Goal: Task Accomplishment & Management: Use online tool/utility

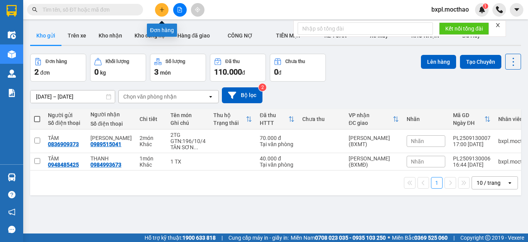
scroll to position [36, 0]
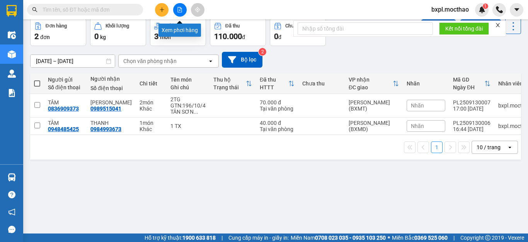
click at [181, 13] on button at bounding box center [180, 10] width 14 height 14
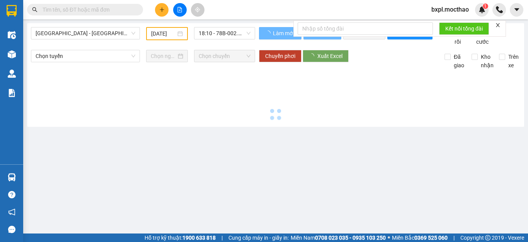
type input "[DATE]"
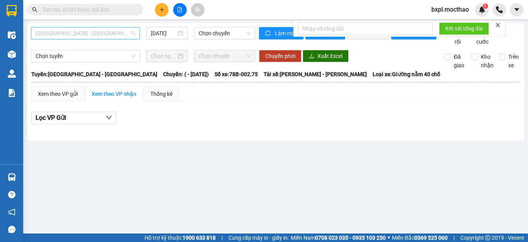
click at [90, 34] on span "[GEOGRAPHIC_DATA] - [GEOGRAPHIC_DATA]" at bounding box center [86, 33] width 100 height 12
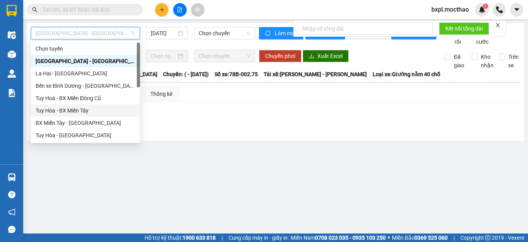
click at [82, 109] on div "Tuy Hòa - BX Miền Tây" at bounding box center [86, 110] width 100 height 9
type input "[DATE]"
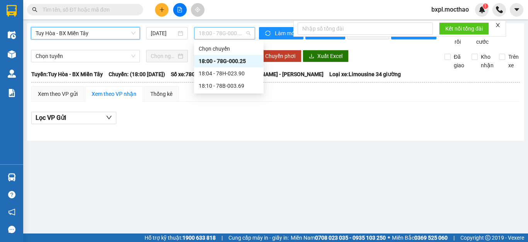
click at [220, 34] on span "18:00 - 78G-000.25" at bounding box center [225, 33] width 52 height 12
click at [222, 71] on div "18:04 - 78H-023.90" at bounding box center [229, 73] width 60 height 9
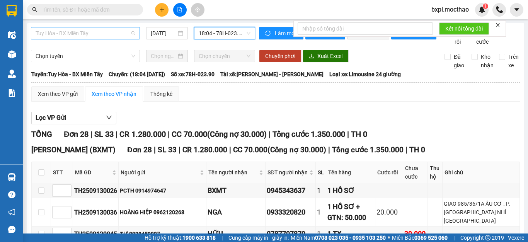
click at [98, 33] on span "Tuy Hòa - BX Miền Tây" at bounding box center [86, 33] width 100 height 12
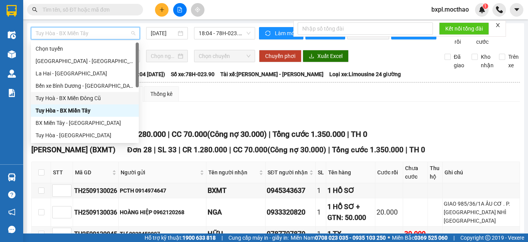
click at [74, 96] on div "Tuy Hoà - BX Miền Đông Cũ" at bounding box center [85, 98] width 99 height 9
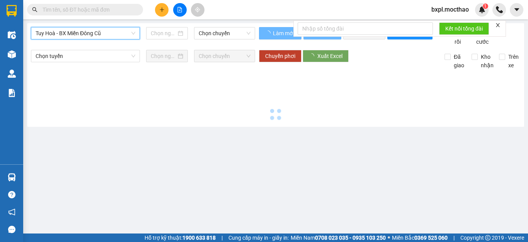
type input "[DATE]"
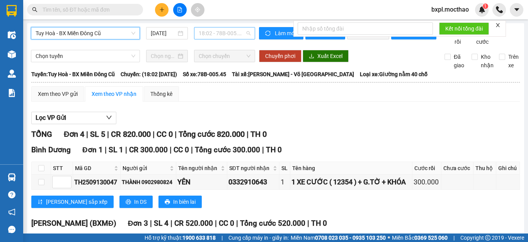
click at [225, 33] on span "18:02 - 78B-005.45" at bounding box center [225, 33] width 52 height 12
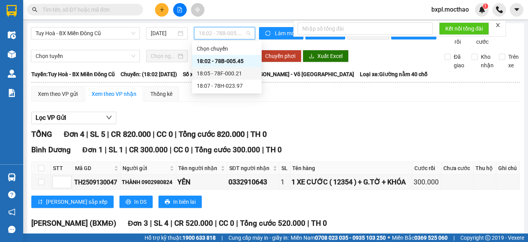
click at [227, 73] on div "18:05 - 78F-000.21" at bounding box center [227, 73] width 60 height 9
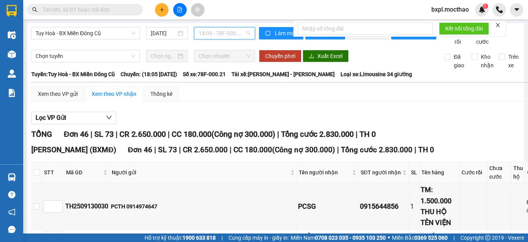
click at [229, 34] on span "18:05 - 78F-000.21" at bounding box center [225, 33] width 52 height 12
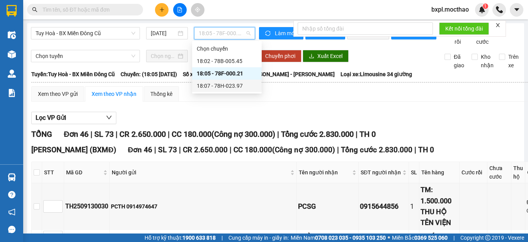
click at [229, 85] on div "18:07 - 78H-023.97" at bounding box center [227, 86] width 60 height 9
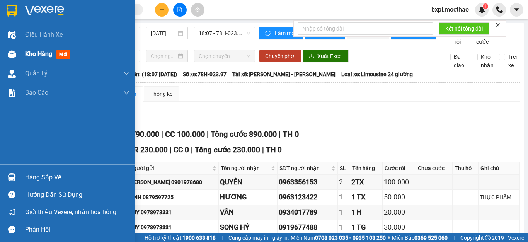
click at [14, 52] on img at bounding box center [12, 54] width 8 height 8
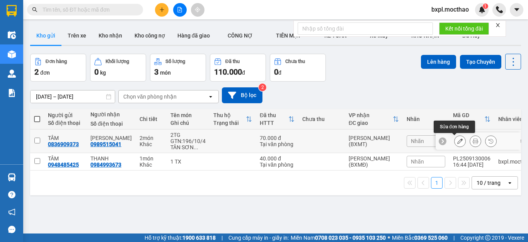
click at [458, 142] on icon at bounding box center [460, 140] width 5 height 5
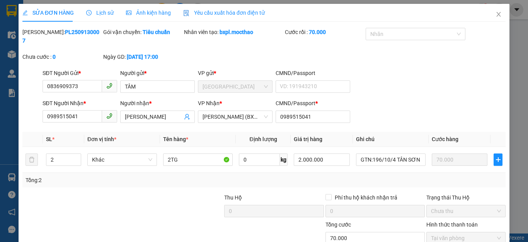
type input "0836909373"
type input "0989515041"
type input "70.000"
click at [186, 154] on input "2TG" at bounding box center [198, 160] width 70 height 12
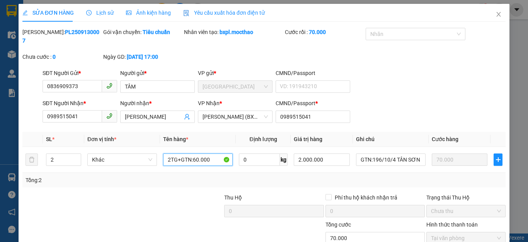
scroll to position [46, 0]
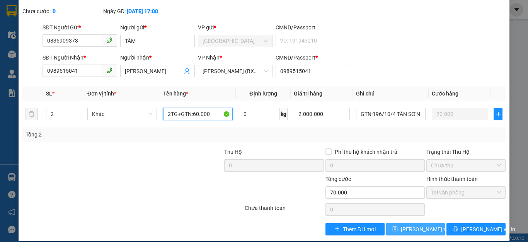
type input "2TG+GTN:60.000"
click at [410, 225] on span "[PERSON_NAME] thay đổi" at bounding box center [432, 229] width 62 height 9
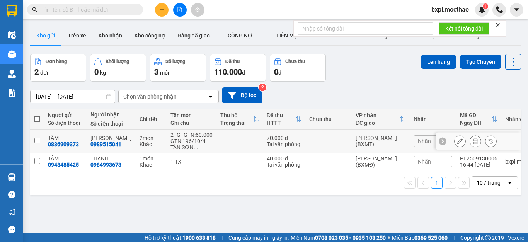
click at [38, 140] on input "checkbox" at bounding box center [37, 141] width 6 height 6
checkbox input "true"
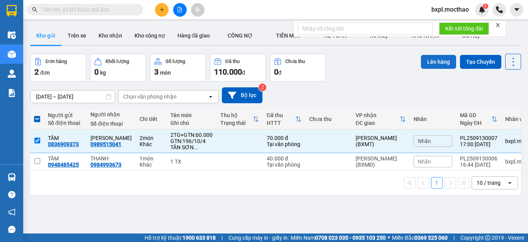
click at [432, 59] on button "Lên hàng" at bounding box center [438, 62] width 35 height 14
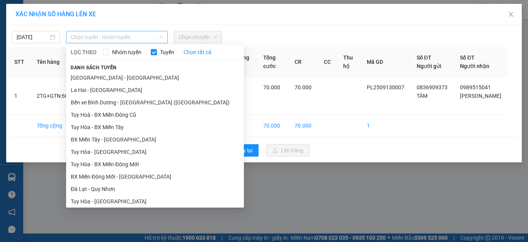
click at [113, 35] on span "Chọn tuyến - nhóm tuyến" at bounding box center [117, 37] width 92 height 12
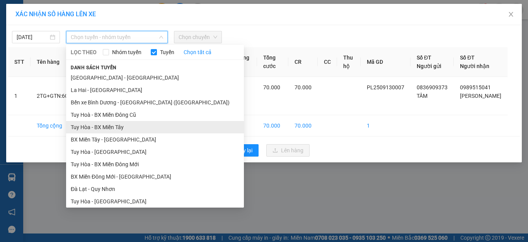
click at [111, 128] on li "Tuy Hòa - BX Miền Tây" at bounding box center [155, 127] width 178 height 12
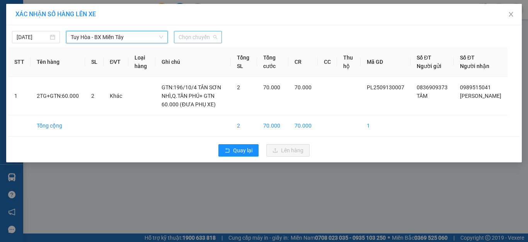
click at [200, 37] on span "Chọn chuyến" at bounding box center [198, 37] width 39 height 12
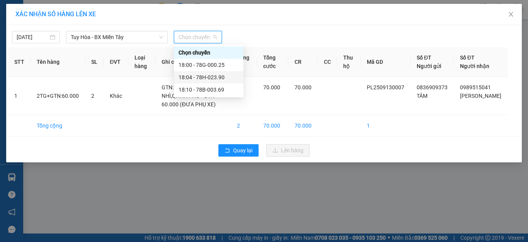
click at [209, 76] on div "18:04 - 78H-023.90" at bounding box center [209, 77] width 60 height 9
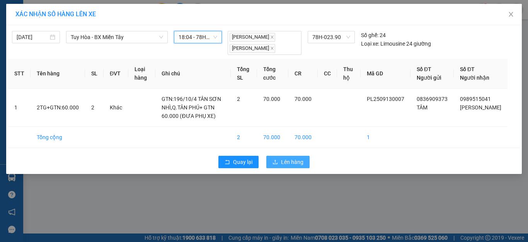
click at [293, 166] on span "Lên hàng" at bounding box center [292, 162] width 22 height 9
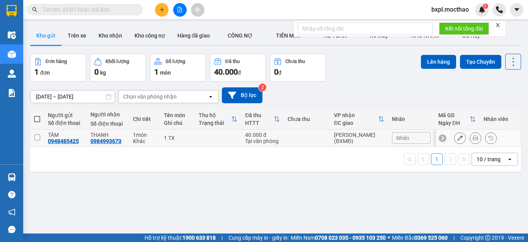
click at [37, 136] on input "checkbox" at bounding box center [37, 138] width 6 height 6
checkbox input "true"
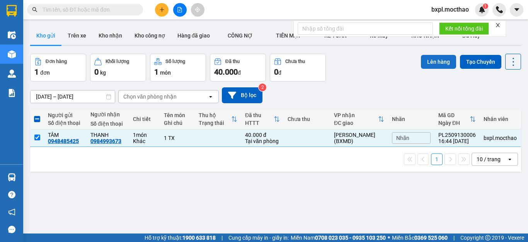
click at [430, 61] on button "Lên hàng" at bounding box center [438, 62] width 35 height 14
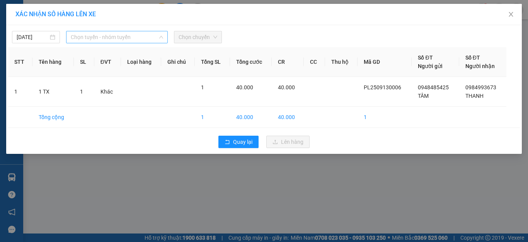
click at [92, 38] on span "Chọn tuyến - nhóm tuyến" at bounding box center [117, 37] width 92 height 12
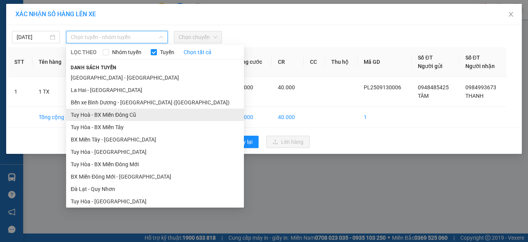
click at [113, 113] on li "Tuy Hoà - BX Miền Đông Cũ" at bounding box center [155, 115] width 178 height 12
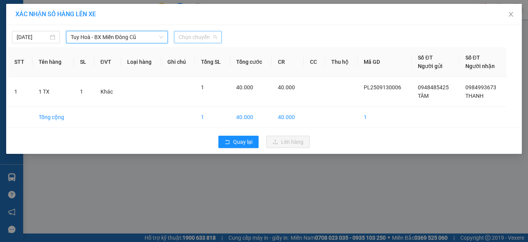
click at [189, 37] on span "Chọn chuyến" at bounding box center [198, 37] width 39 height 12
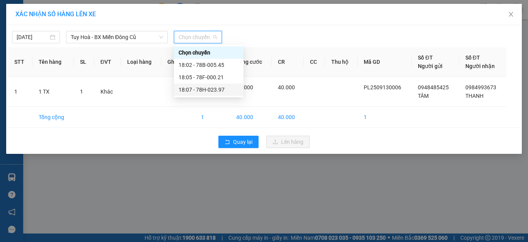
click at [210, 89] on div "18:07 - 78H-023.97" at bounding box center [209, 89] width 60 height 9
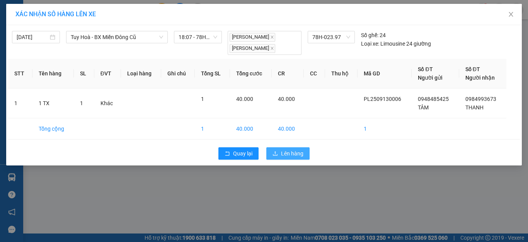
click at [287, 157] on span "Lên hàng" at bounding box center [292, 153] width 22 height 9
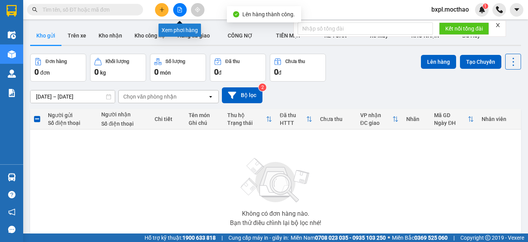
click at [180, 11] on icon "file-add" at bounding box center [180, 9] width 4 height 5
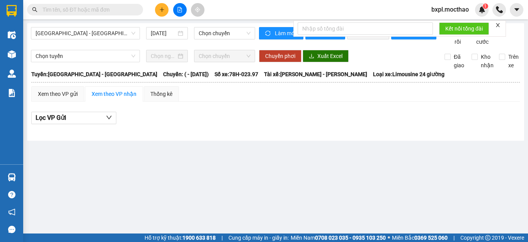
click at [180, 11] on icon "file-add" at bounding box center [180, 9] width 4 height 5
click at [107, 32] on span "[GEOGRAPHIC_DATA] - [GEOGRAPHIC_DATA]" at bounding box center [86, 33] width 100 height 12
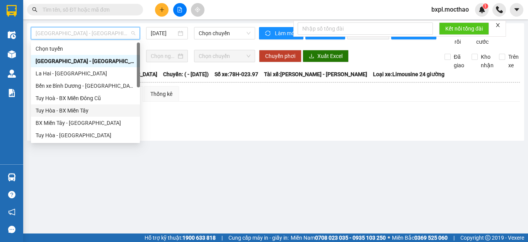
click at [75, 110] on div "Tuy Hòa - BX Miền Tây" at bounding box center [86, 110] width 100 height 9
type input "[DATE]"
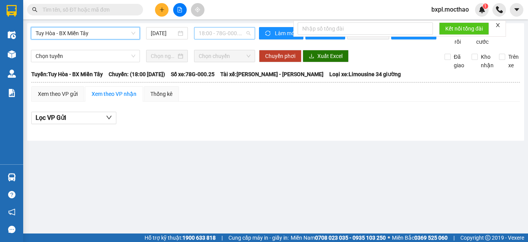
click at [221, 33] on span "18:00 - 78G-000.25" at bounding box center [225, 33] width 52 height 12
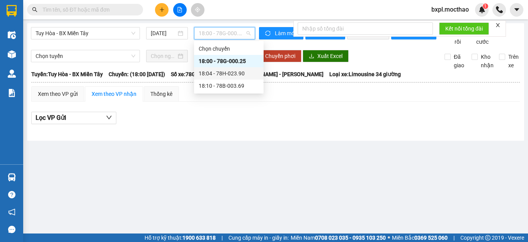
click at [225, 71] on div "18:04 - 78H-023.90" at bounding box center [229, 73] width 60 height 9
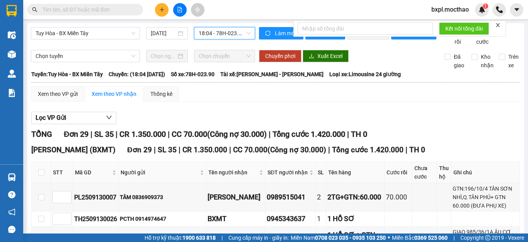
scroll to position [77, 0]
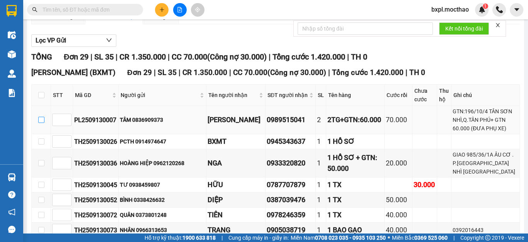
click at [40, 123] on input "checkbox" at bounding box center [41, 120] width 6 height 6
checkbox input "true"
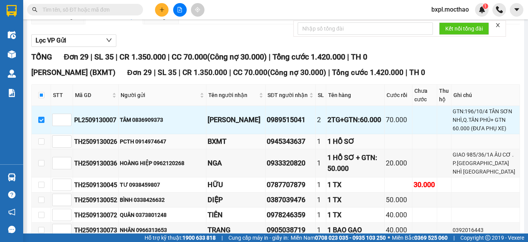
scroll to position [0, 0]
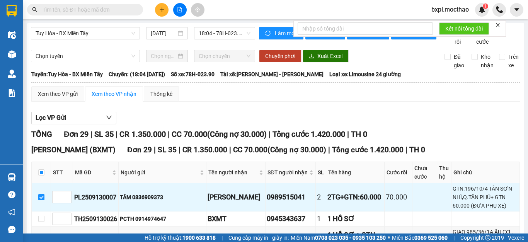
click at [499, 24] on icon "close" at bounding box center [498, 25] width 4 height 4
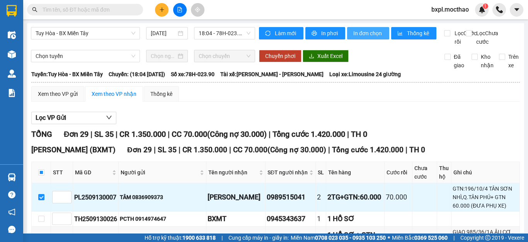
click at [364, 36] on span "In đơn chọn" at bounding box center [369, 33] width 30 height 9
click at [364, 33] on span "In đơn chọn" at bounding box center [369, 33] width 30 height 9
click at [109, 38] on span "Tuy Hòa - BX Miền Tây" at bounding box center [86, 33] width 100 height 12
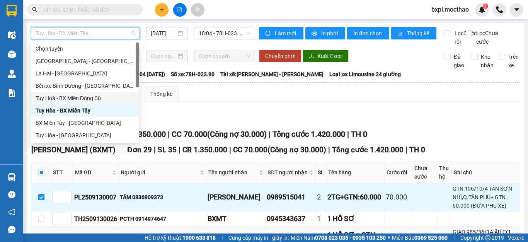
click at [75, 97] on div "Tuy Hoà - BX Miền Đông Cũ" at bounding box center [85, 98] width 99 height 9
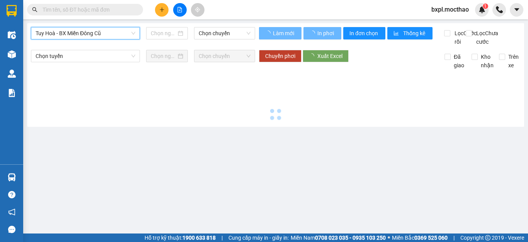
type input "[DATE]"
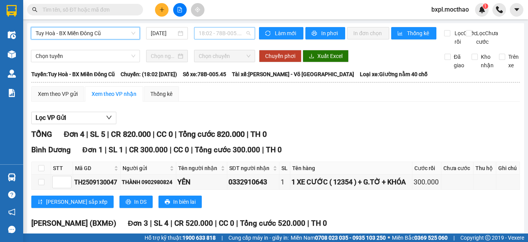
click at [219, 33] on span "18:02 - 78B-005.45" at bounding box center [225, 33] width 52 height 12
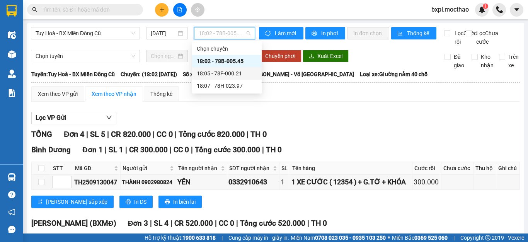
click at [231, 72] on div "18:05 - 78F-000.21" at bounding box center [227, 73] width 60 height 9
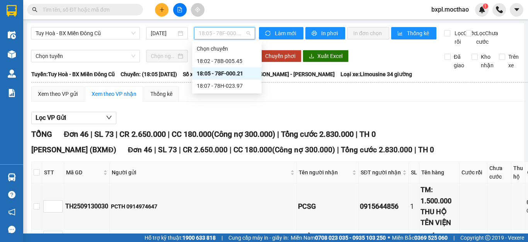
click at [226, 34] on span "18:05 - 78F-000.21" at bounding box center [225, 33] width 52 height 12
click at [224, 87] on div "18:07 - 78H-023.97" at bounding box center [227, 86] width 60 height 9
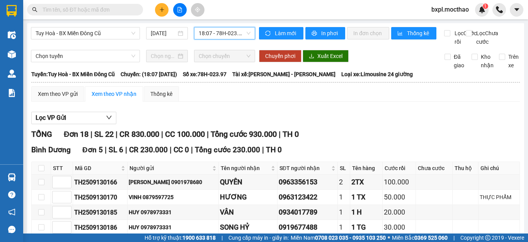
scroll to position [155, 0]
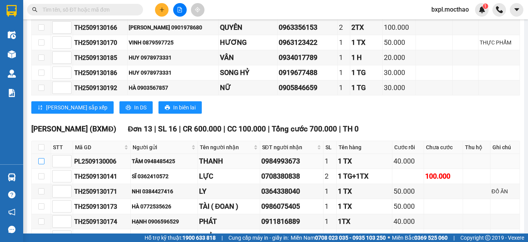
click at [42, 164] on input "checkbox" at bounding box center [41, 161] width 6 height 6
checkbox input "true"
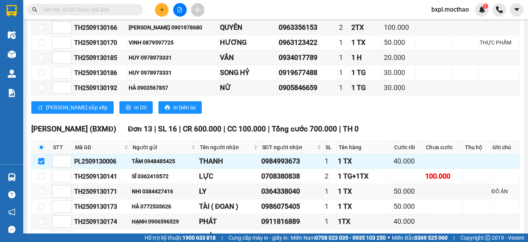
scroll to position [0, 0]
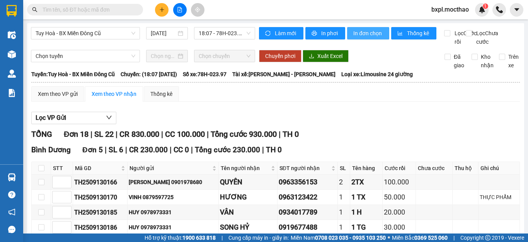
click at [365, 35] on span "In đơn chọn" at bounding box center [369, 33] width 30 height 9
click at [361, 32] on span "In đơn chọn" at bounding box center [369, 33] width 30 height 9
click at [161, 11] on icon "plus" at bounding box center [161, 9] width 5 height 5
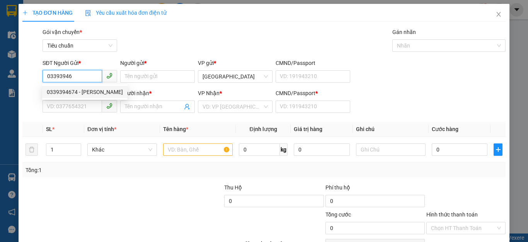
click at [65, 92] on div "0339394674 - [PERSON_NAME]" at bounding box center [85, 92] width 76 height 9
type input "0339394674"
type input "VY"
type input "0335264318"
type input "LUÂN"
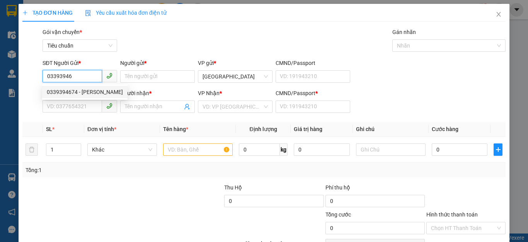
type input "0335264318"
type input "50.000"
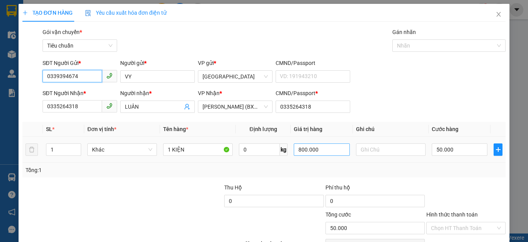
type input "0339394674"
click at [325, 150] on input "800.000" at bounding box center [322, 149] width 56 height 12
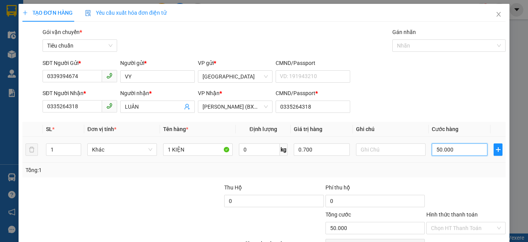
type input "700.000"
click at [457, 149] on input "50.000" at bounding box center [460, 149] width 56 height 12
type input "0"
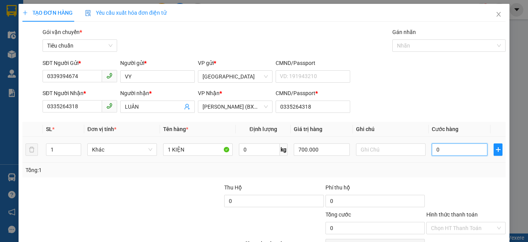
type input "6"
type input "060"
type input "60"
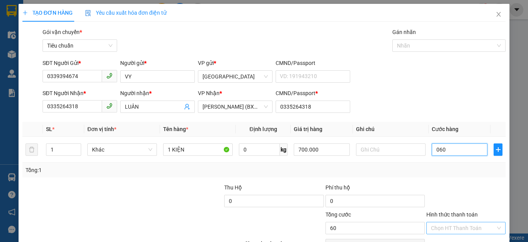
type input "060"
type input "60.000"
click at [454, 227] on input "Hình thức thanh toán" at bounding box center [463, 228] width 65 height 12
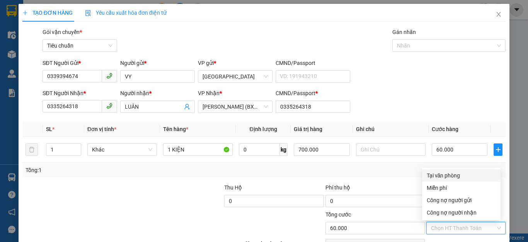
click at [450, 176] on div "Tại văn phòng" at bounding box center [461, 175] width 69 height 9
type input "0"
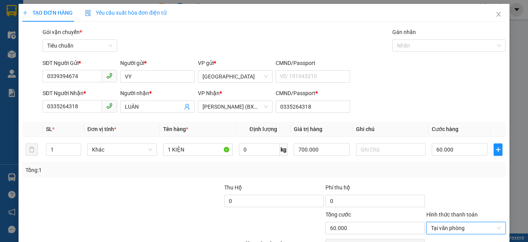
scroll to position [44, 0]
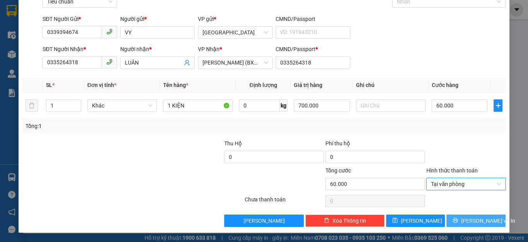
click at [463, 221] on button "[PERSON_NAME] và In" at bounding box center [476, 221] width 59 height 12
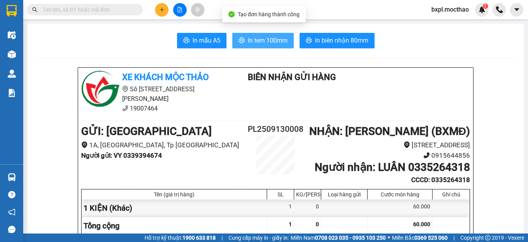
click at [264, 41] on span "In tem 100mm" at bounding box center [268, 41] width 40 height 10
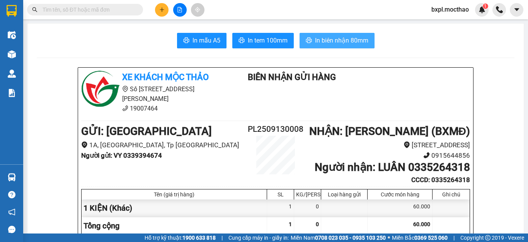
click at [342, 42] on span "In biên nhận 80mm" at bounding box center [341, 41] width 53 height 10
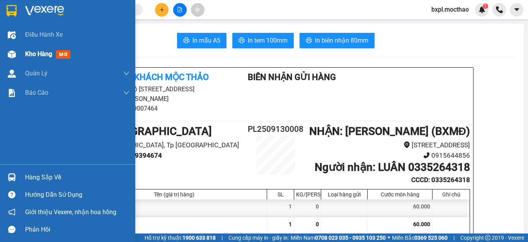
click at [17, 56] on div at bounding box center [12, 55] width 14 height 14
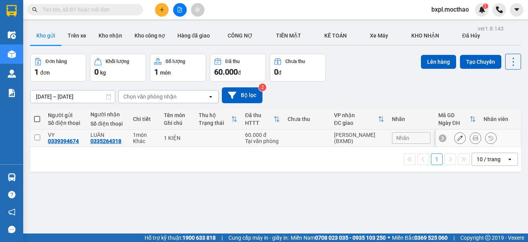
click at [36, 140] on input "checkbox" at bounding box center [37, 138] width 6 height 6
checkbox input "true"
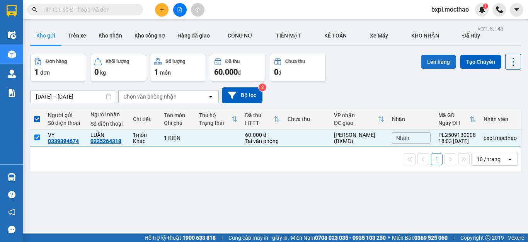
click at [433, 63] on button "Lên hàng" at bounding box center [438, 62] width 35 height 14
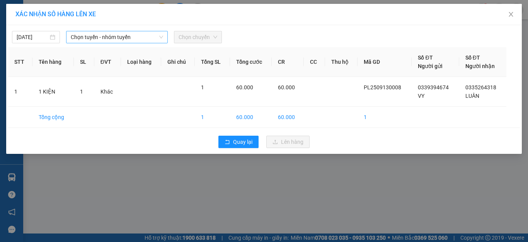
click at [111, 37] on span "Chọn tuyến - nhóm tuyến" at bounding box center [117, 37] width 92 height 12
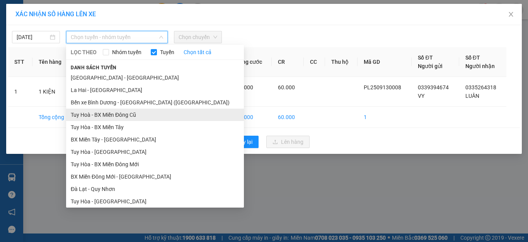
click at [119, 116] on li "Tuy Hoà - BX Miền Đông Cũ" at bounding box center [155, 115] width 178 height 12
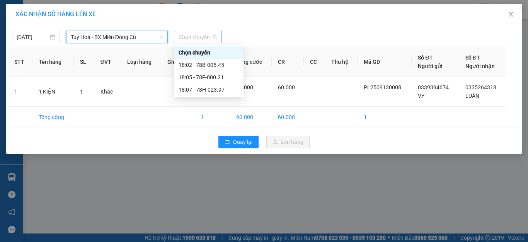
click at [203, 39] on span "Chọn chuyến" at bounding box center [198, 37] width 39 height 12
click at [212, 91] on div "18:07 - 78H-023.97" at bounding box center [209, 89] width 60 height 9
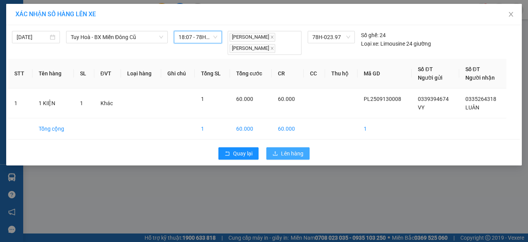
click at [288, 155] on span "Lên hàng" at bounding box center [292, 153] width 22 height 9
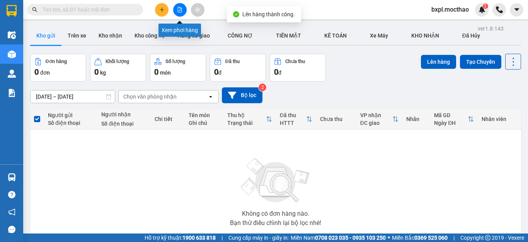
click at [181, 10] on icon "file-add" at bounding box center [179, 9] width 5 height 5
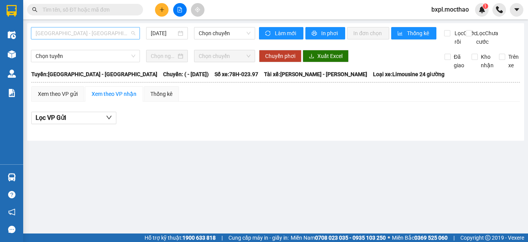
click at [92, 35] on span "[GEOGRAPHIC_DATA] - [GEOGRAPHIC_DATA]" at bounding box center [86, 33] width 100 height 12
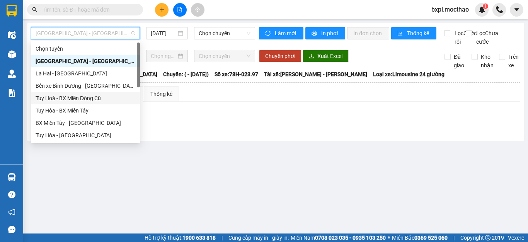
click at [90, 95] on div "Tuy Hoà - BX Miền Đông Cũ" at bounding box center [86, 98] width 100 height 9
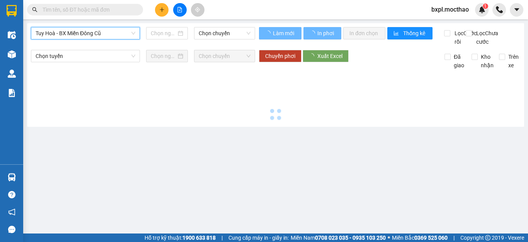
type input "[DATE]"
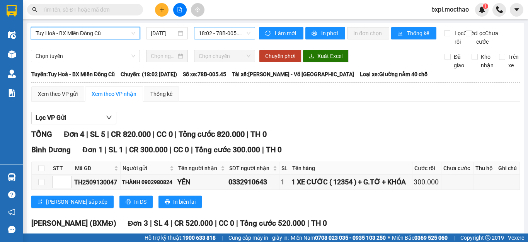
click at [221, 36] on span "18:02 - 78B-005.45" at bounding box center [225, 33] width 52 height 12
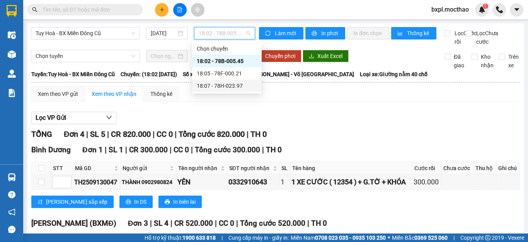
click at [231, 85] on div "18:07 - 78H-023.97" at bounding box center [227, 86] width 60 height 9
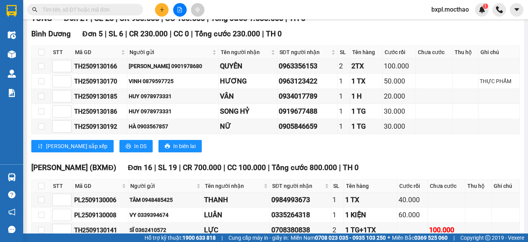
scroll to position [232, 0]
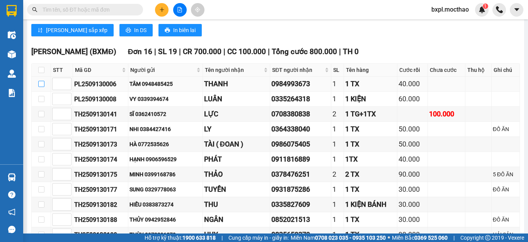
click at [40, 87] on input "checkbox" at bounding box center [41, 84] width 6 height 6
checkbox input "true"
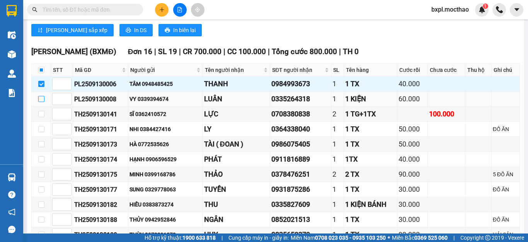
click at [43, 102] on input "checkbox" at bounding box center [41, 99] width 6 height 6
checkbox input "true"
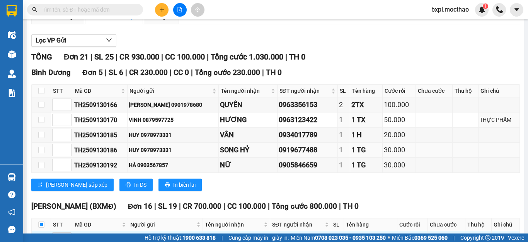
scroll to position [0, 0]
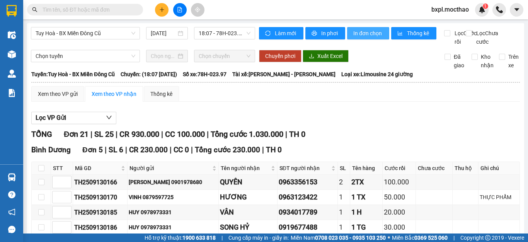
click at [365, 32] on span "In đơn chọn" at bounding box center [369, 33] width 30 height 9
click at [369, 34] on span "In đơn chọn" at bounding box center [369, 33] width 30 height 9
